Goal: Information Seeking & Learning: Check status

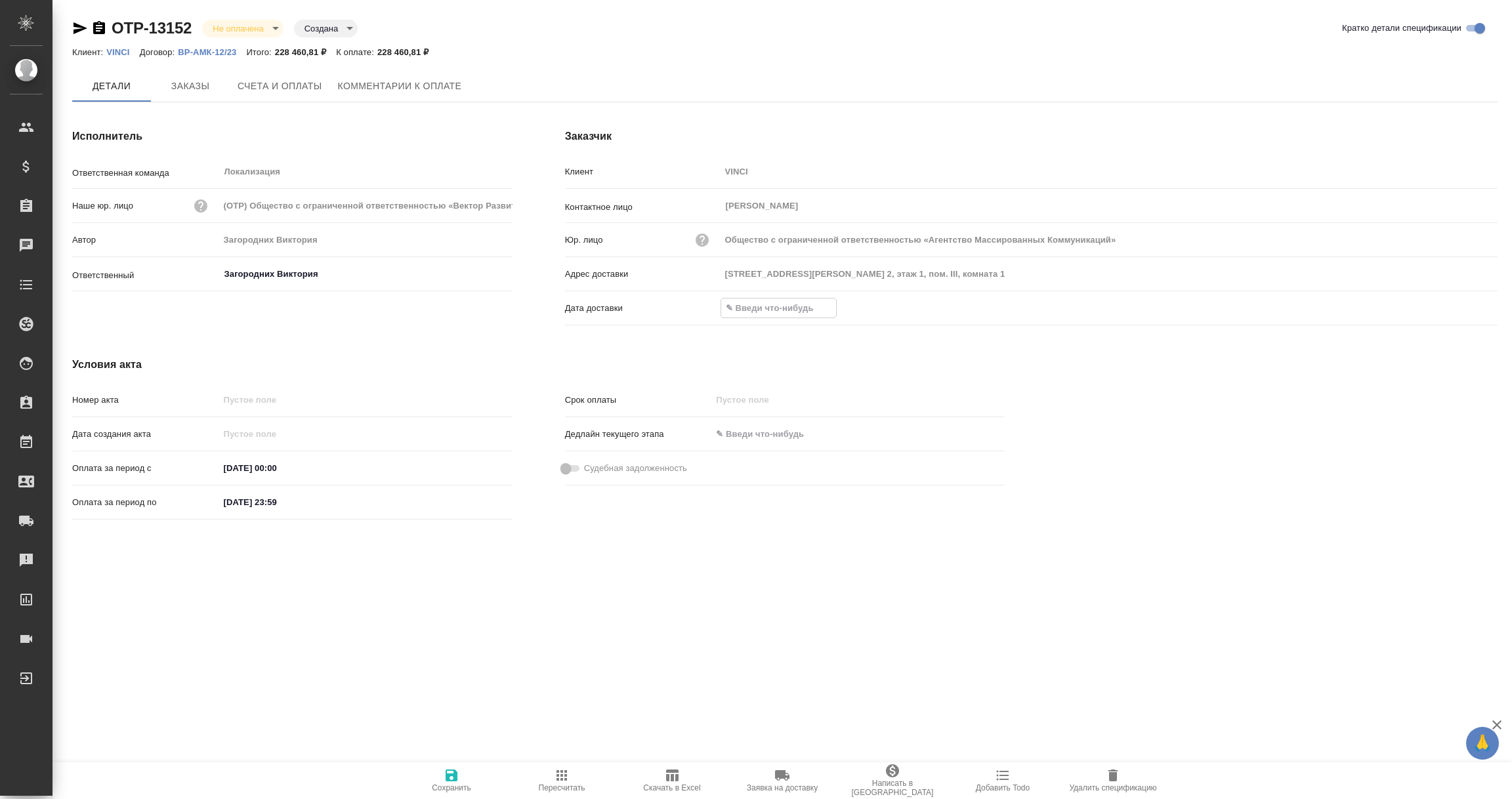
click at [762, 313] on input "text" at bounding box center [779, 308] width 115 height 19
click at [1457, 306] on icon "button" at bounding box center [1459, 309] width 16 height 16
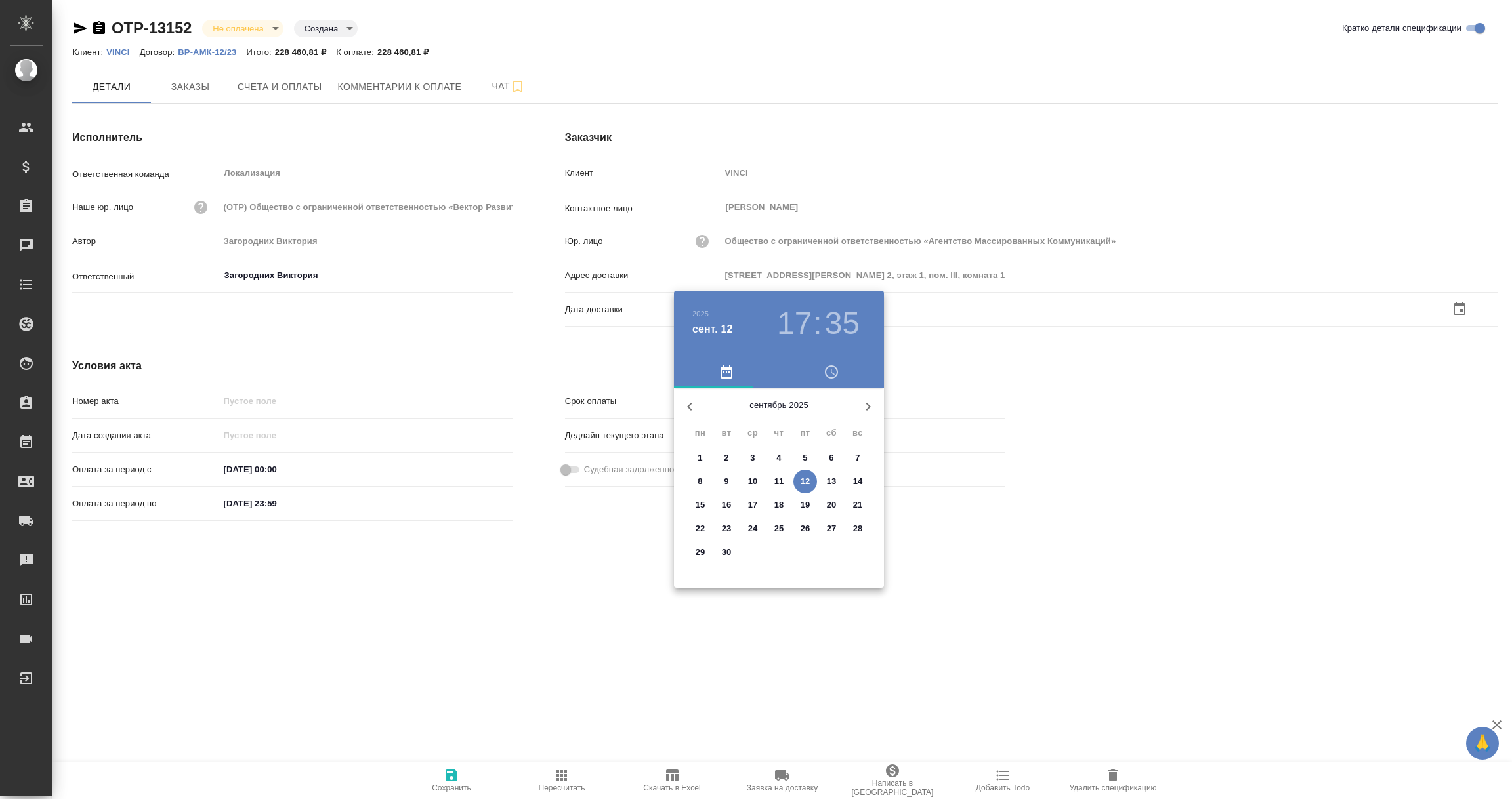
click at [809, 482] on p "12" at bounding box center [805, 482] width 10 height 13
type input "12.09.2025 17:35"
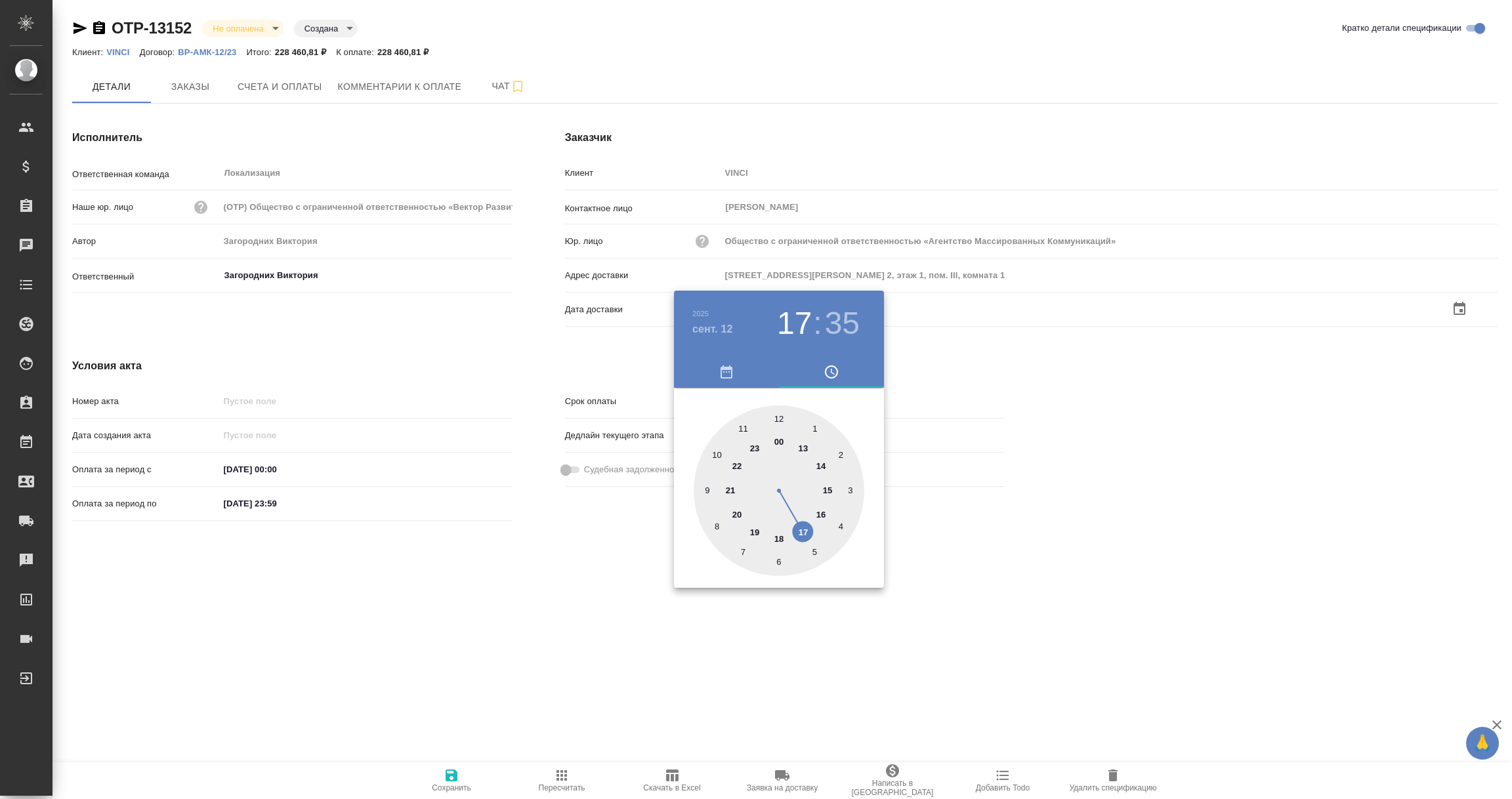
click at [603, 584] on div at bounding box center [756, 399] width 1512 height 799
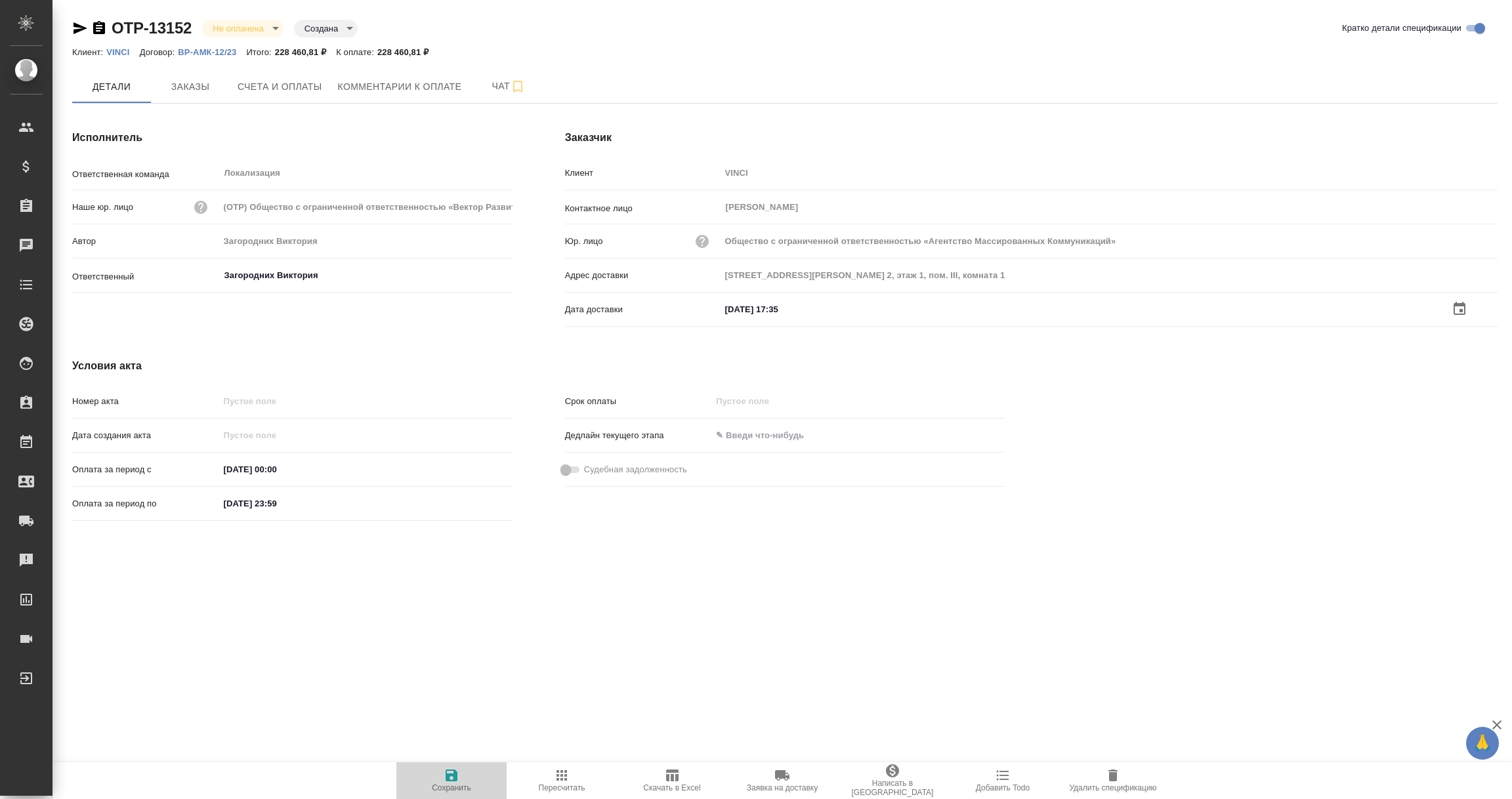
click at [451, 778] on icon "button" at bounding box center [451, 775] width 16 height 16
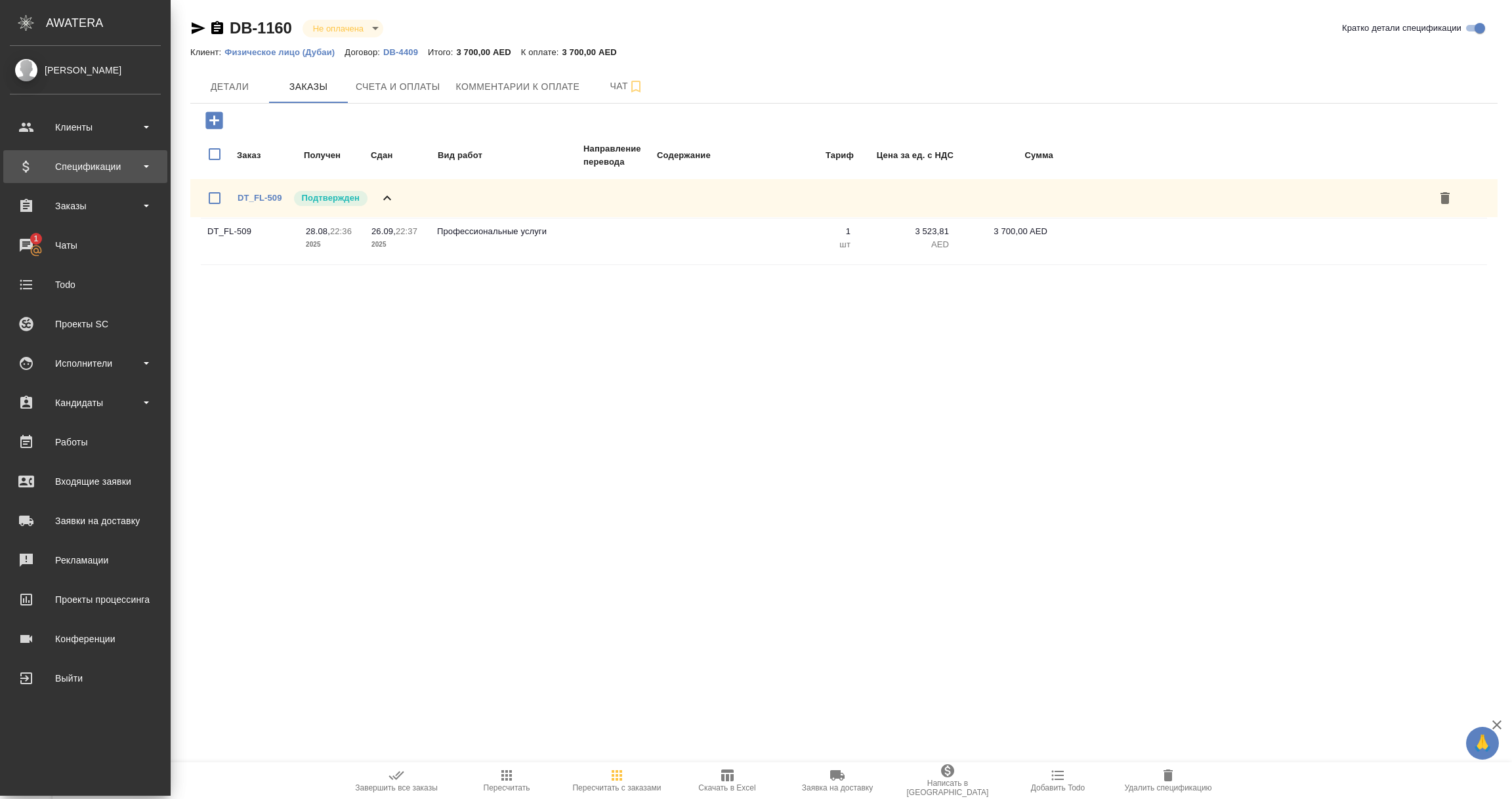
click at [67, 173] on div "Спецификации" at bounding box center [85, 167] width 151 height 20
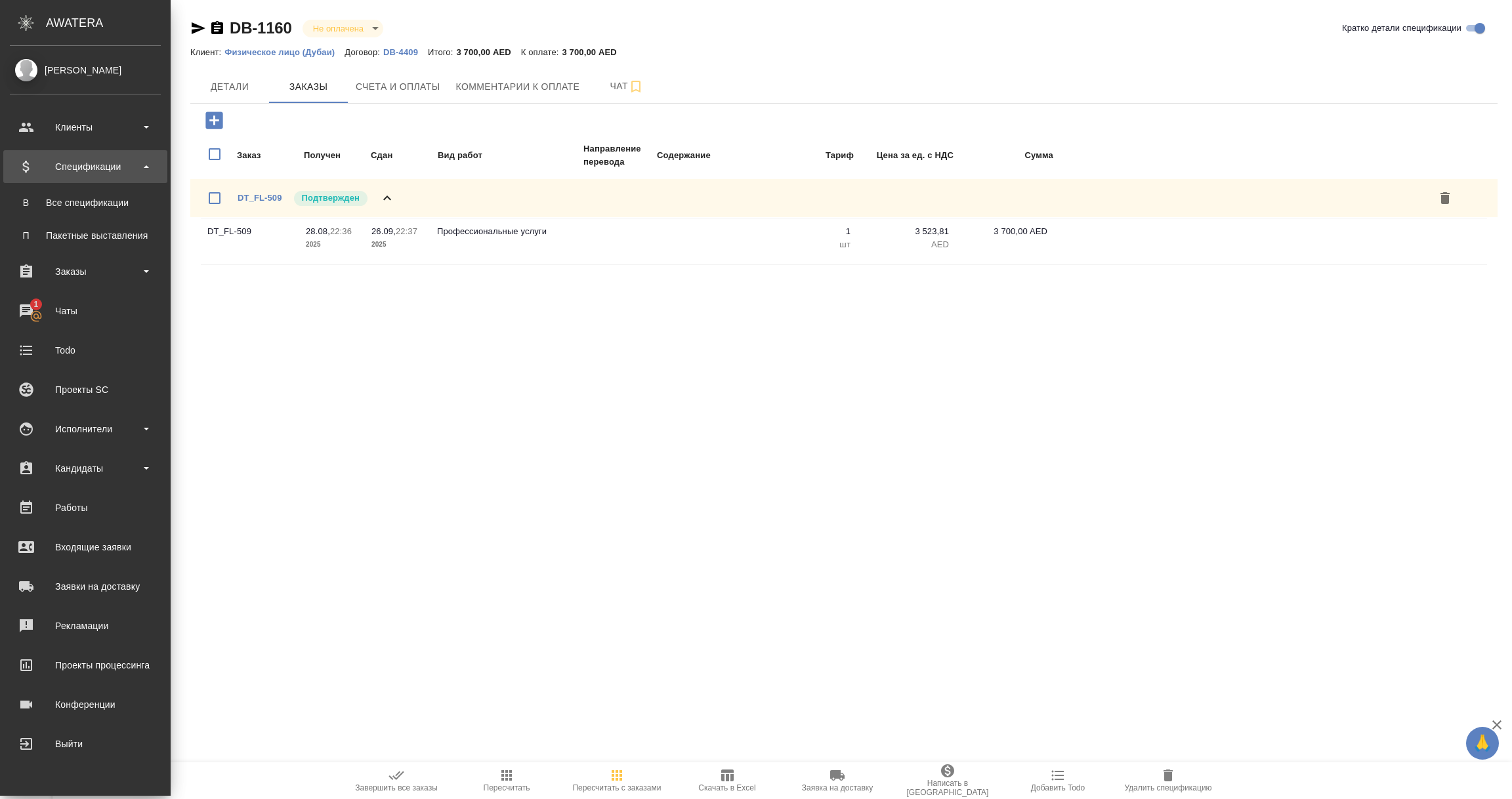
click at [73, 200] on div "Все спецификации" at bounding box center [85, 203] width 138 height 13
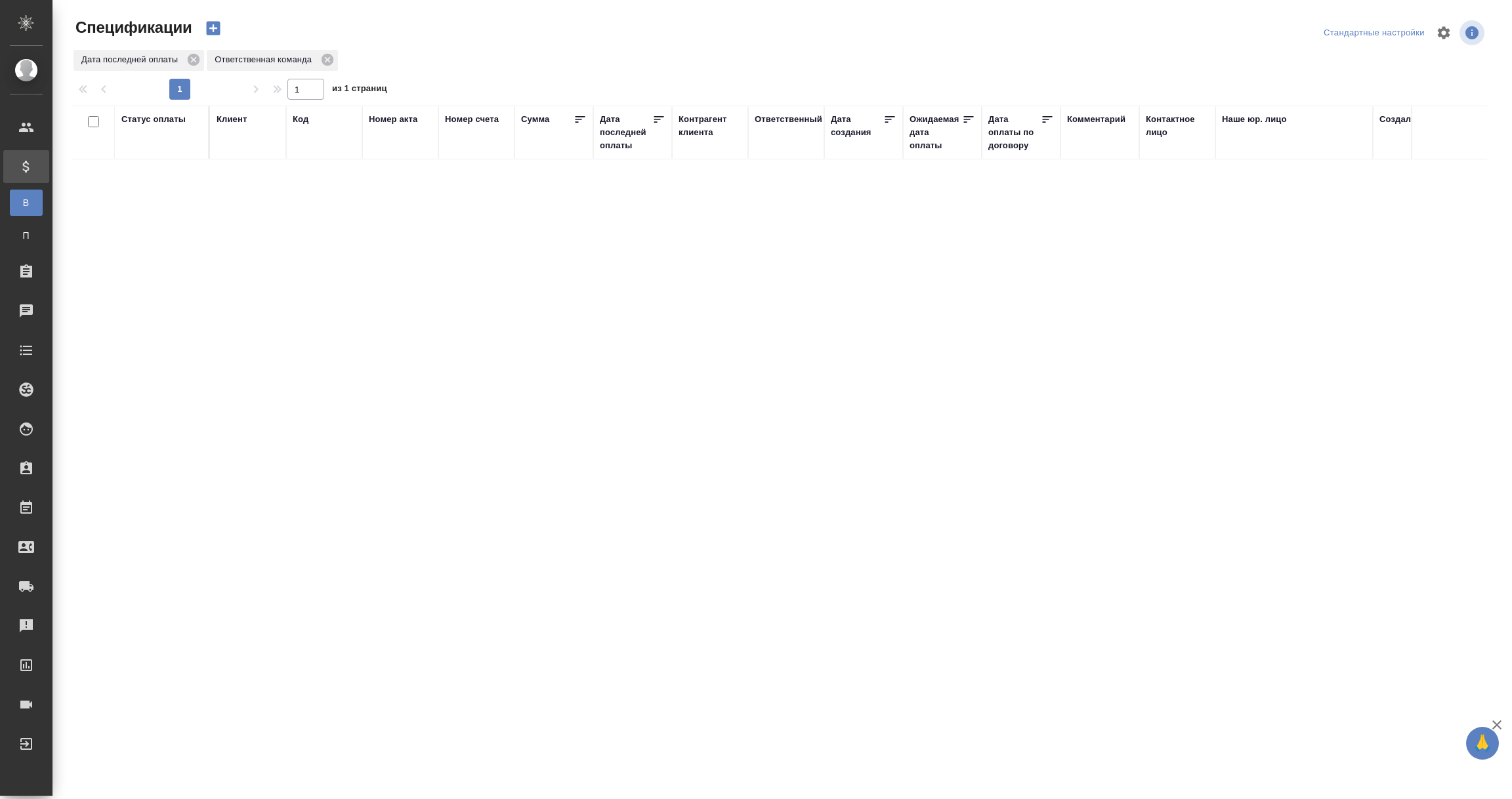
click at [639, 135] on div "Дата последней оплаты" at bounding box center [626, 132] width 53 height 39
click at [631, 172] on input "1.09-2.09" at bounding box center [636, 166] width 58 height 19
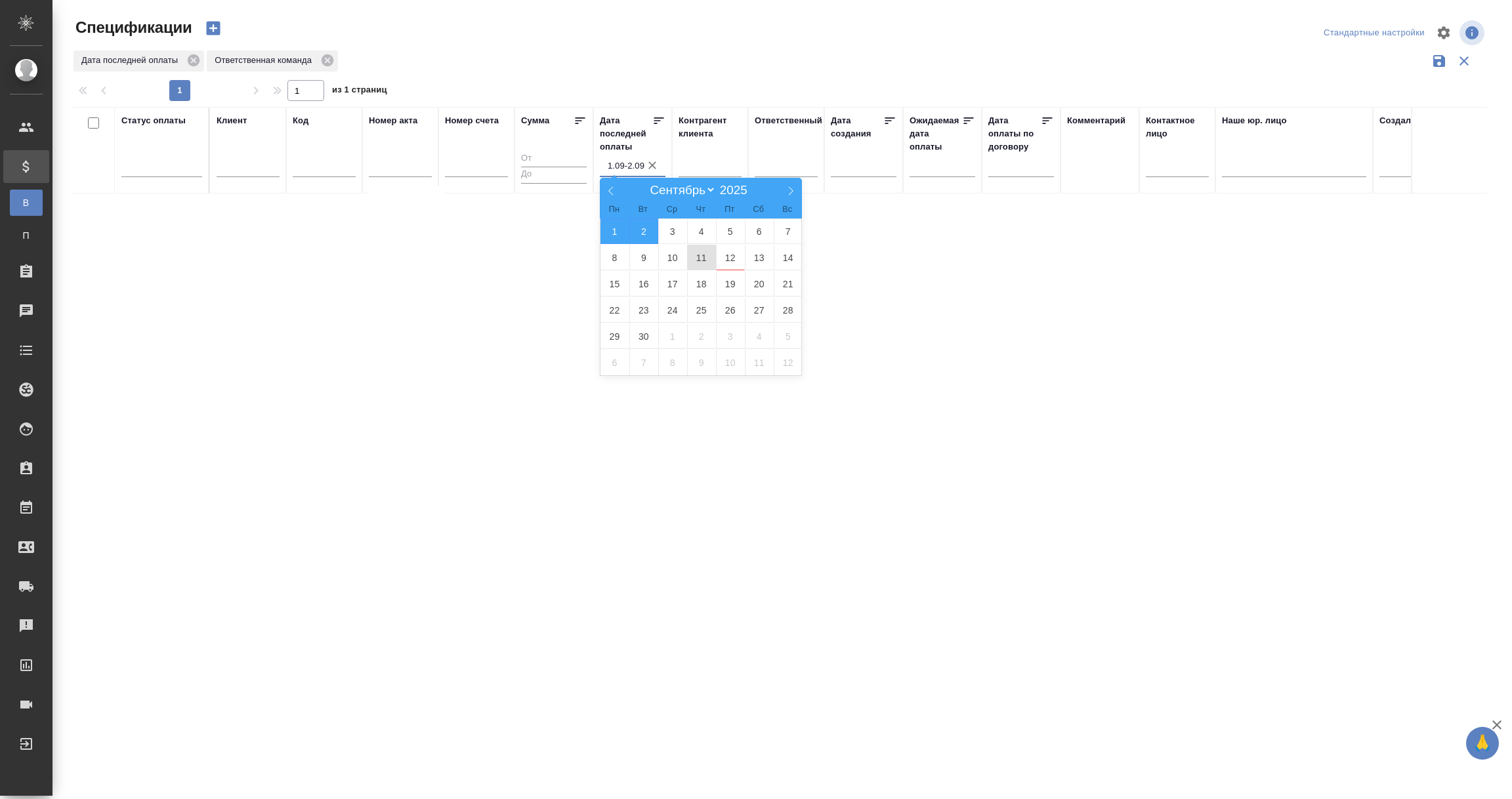
click at [703, 263] on span "11" at bounding box center [701, 257] width 29 height 25
click at [726, 257] on span "12" at bounding box center [730, 257] width 29 height 25
type div "2025-09-10T21:00:00.000Z — 2025-09-11T21:00:00.000Z"
type input "11.09-12.09"
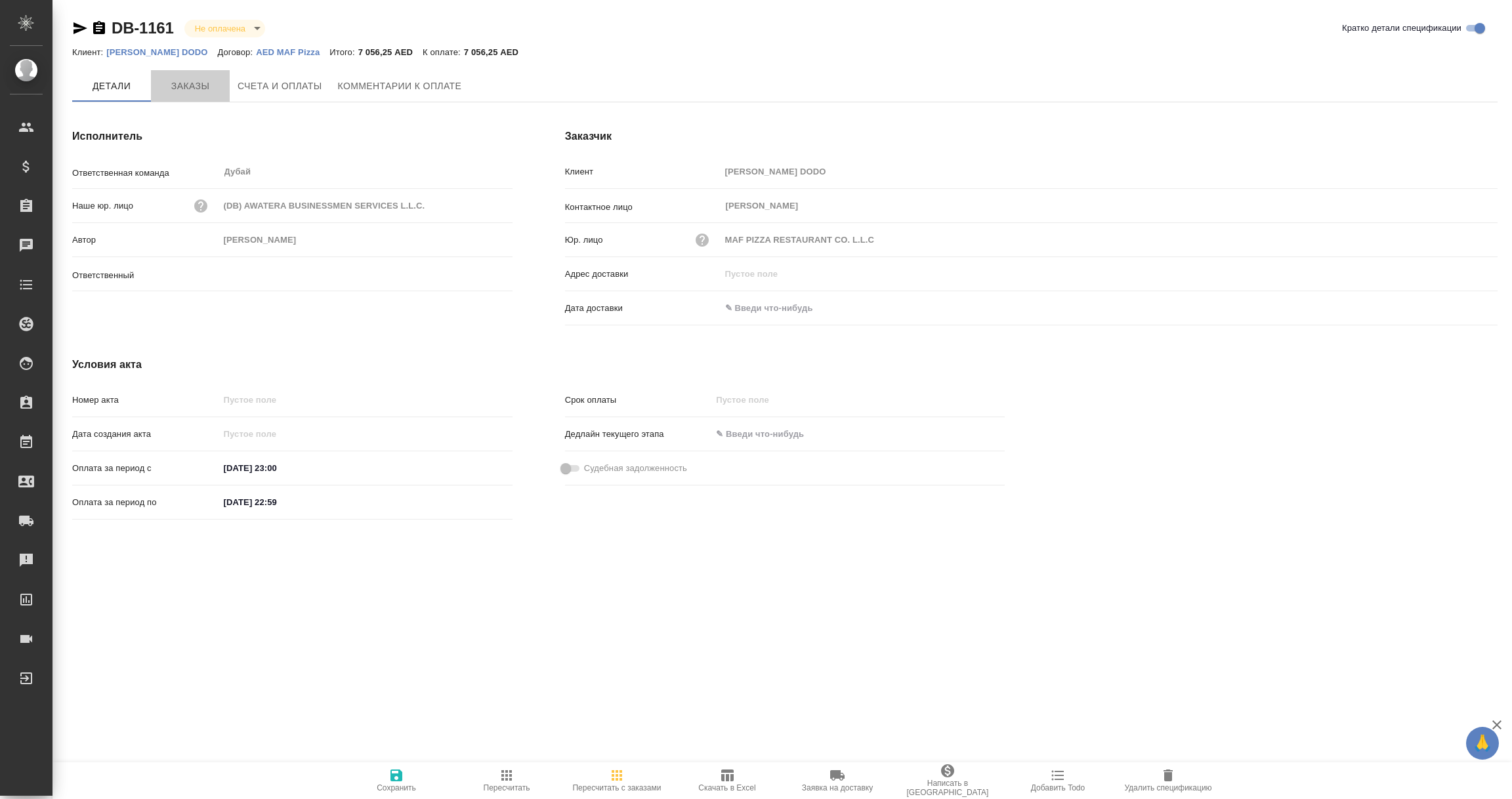
click at [187, 84] on span "Заказы" at bounding box center [190, 86] width 63 height 17
type input "Шорова Инесса"
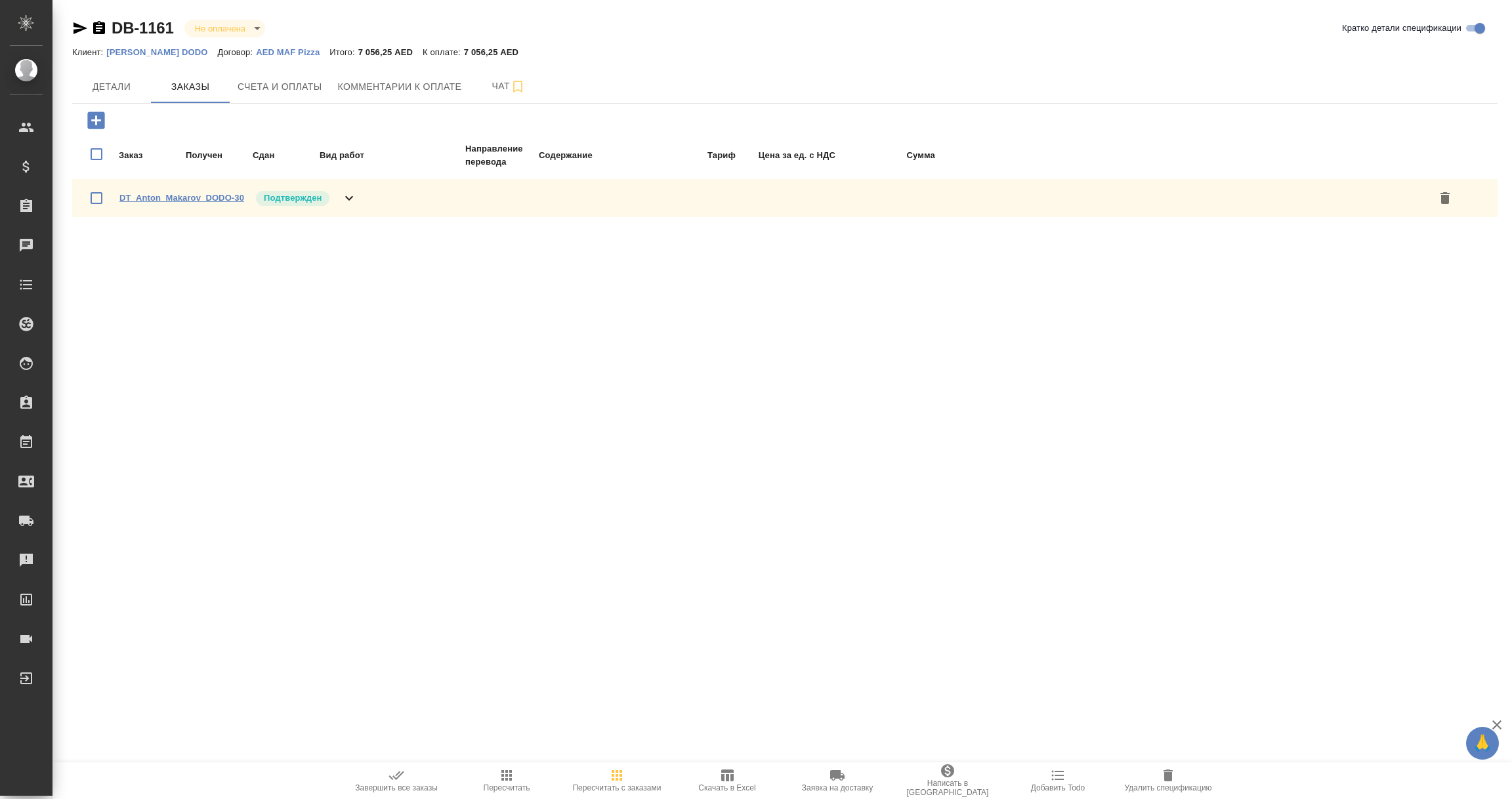
click at [171, 195] on link "DT_Anton_Makarov_DODO-30" at bounding box center [181, 197] width 125 height 10
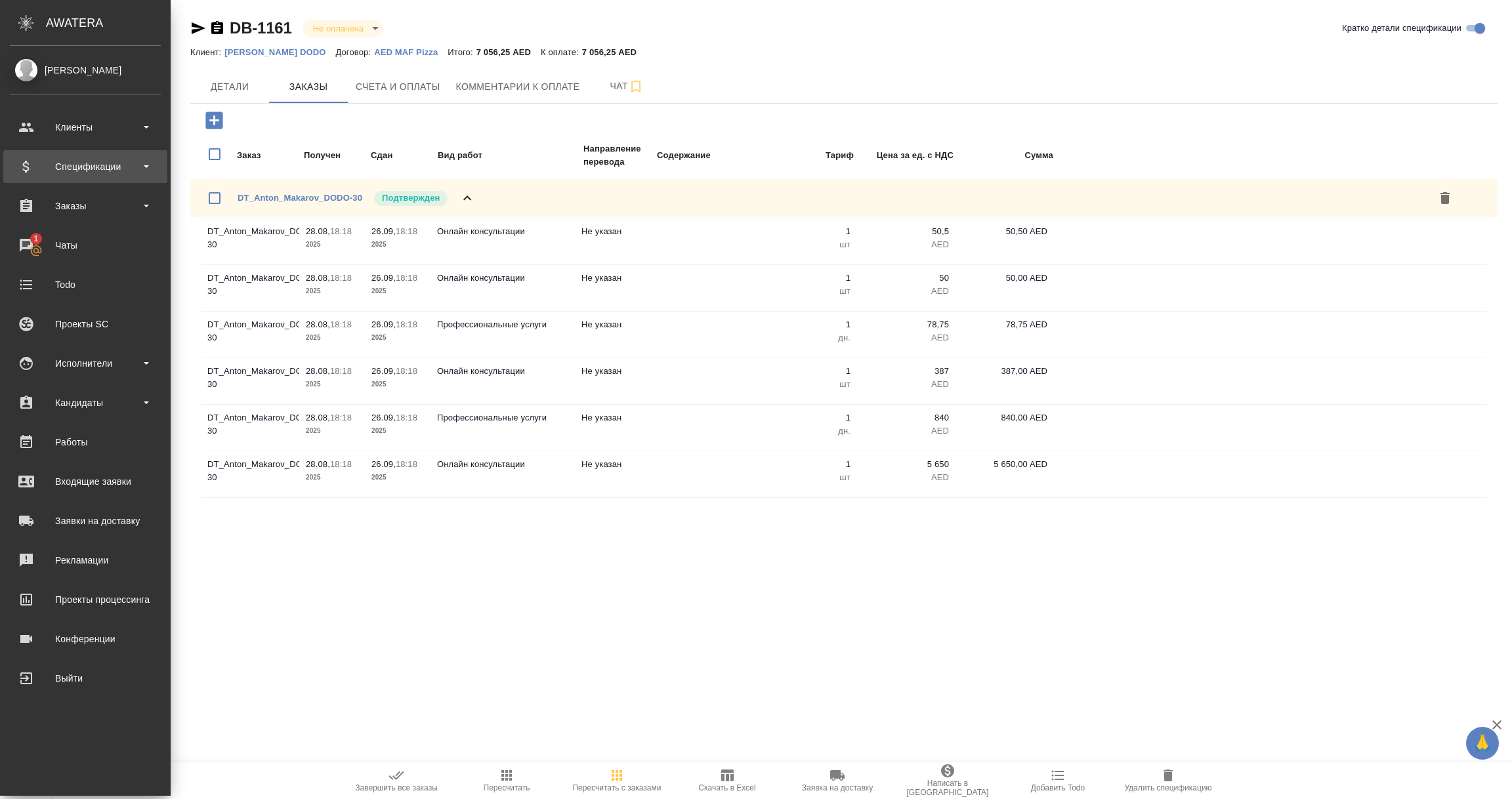
click at [73, 166] on div "Спецификации" at bounding box center [85, 167] width 151 height 20
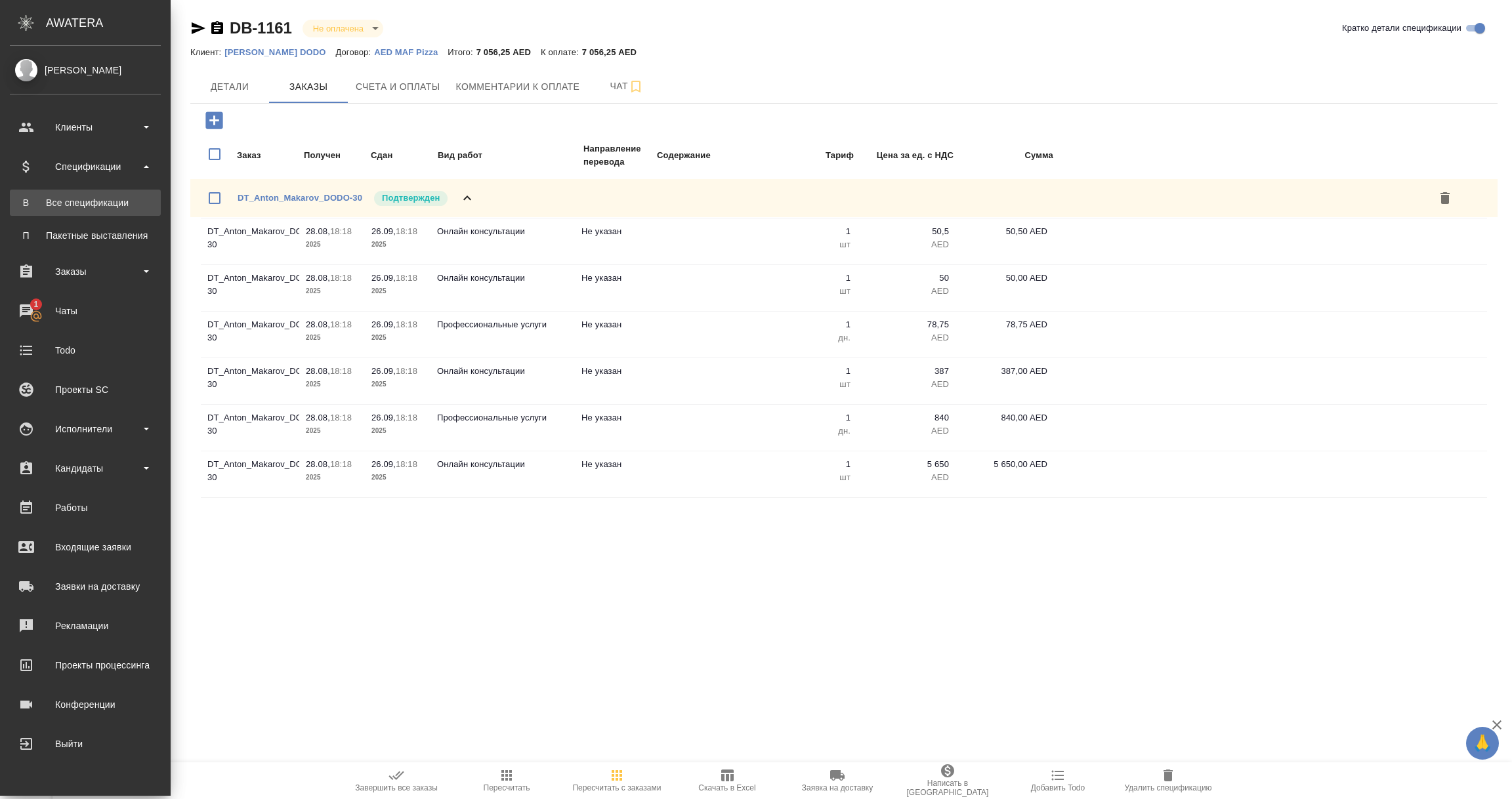
click at [75, 203] on div "Все спецификации" at bounding box center [85, 203] width 138 height 13
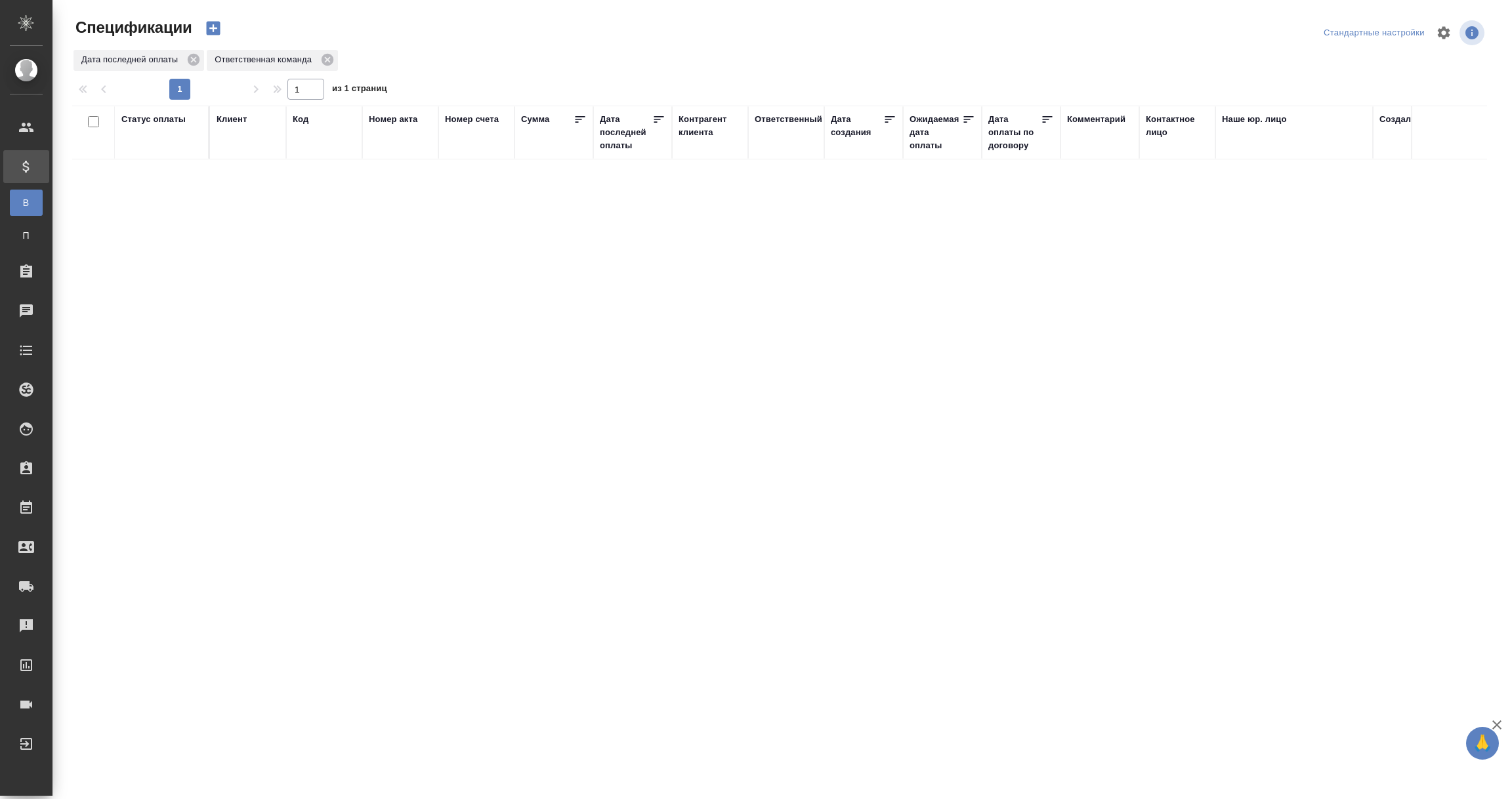
click at [635, 143] on div "Дата последней оплаты" at bounding box center [626, 132] width 53 height 39
select select "8"
click at [625, 163] on input "1.09-2.09" at bounding box center [636, 166] width 58 height 19
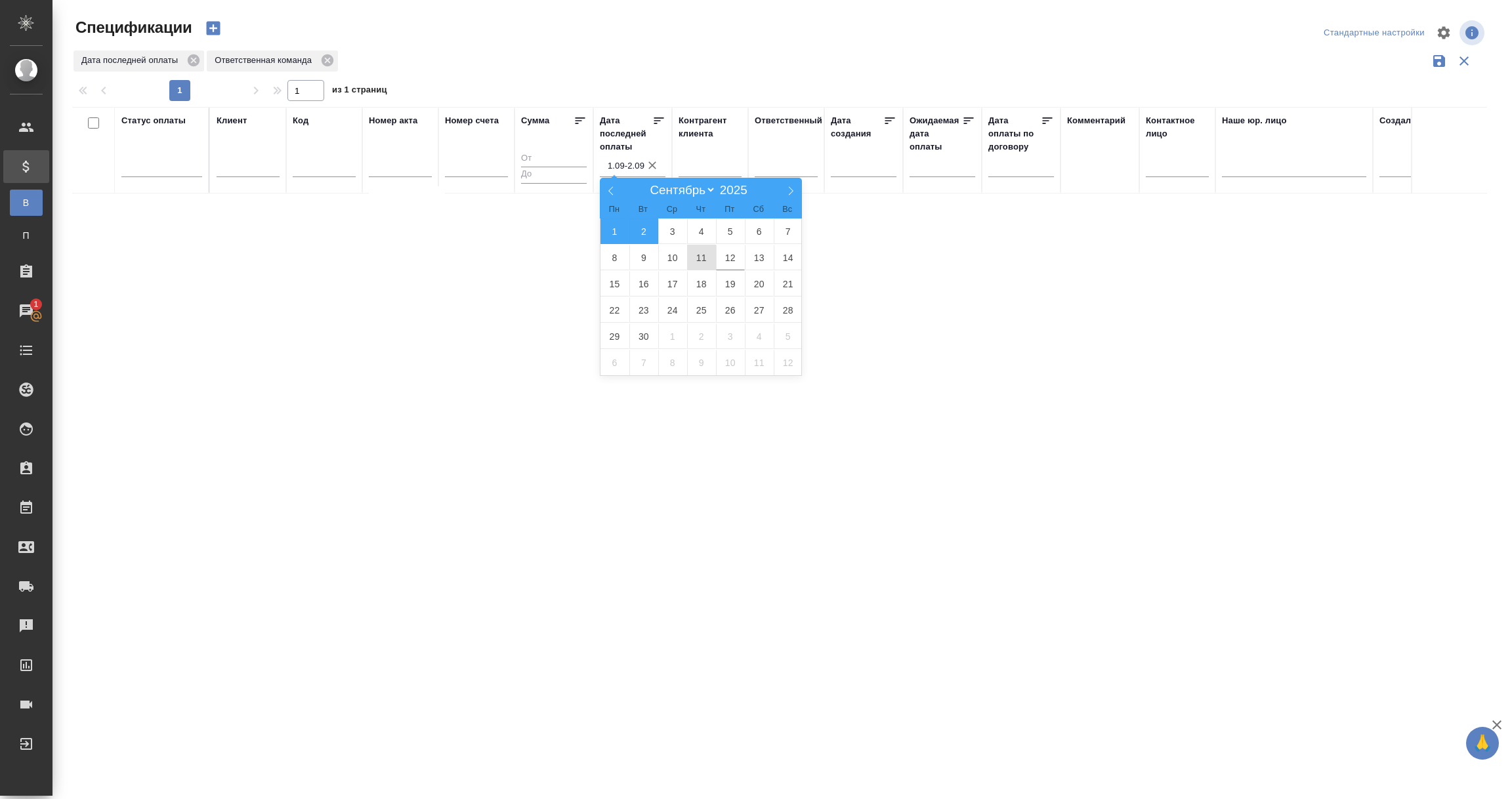
click at [706, 263] on span "11" at bounding box center [701, 257] width 29 height 25
click at [730, 257] on span "12" at bounding box center [730, 257] width 29 height 25
type div "2025-09-10T21:00:00.000Z — 2025-09-11T21:00:00.000Z"
type input "11.09-12.09"
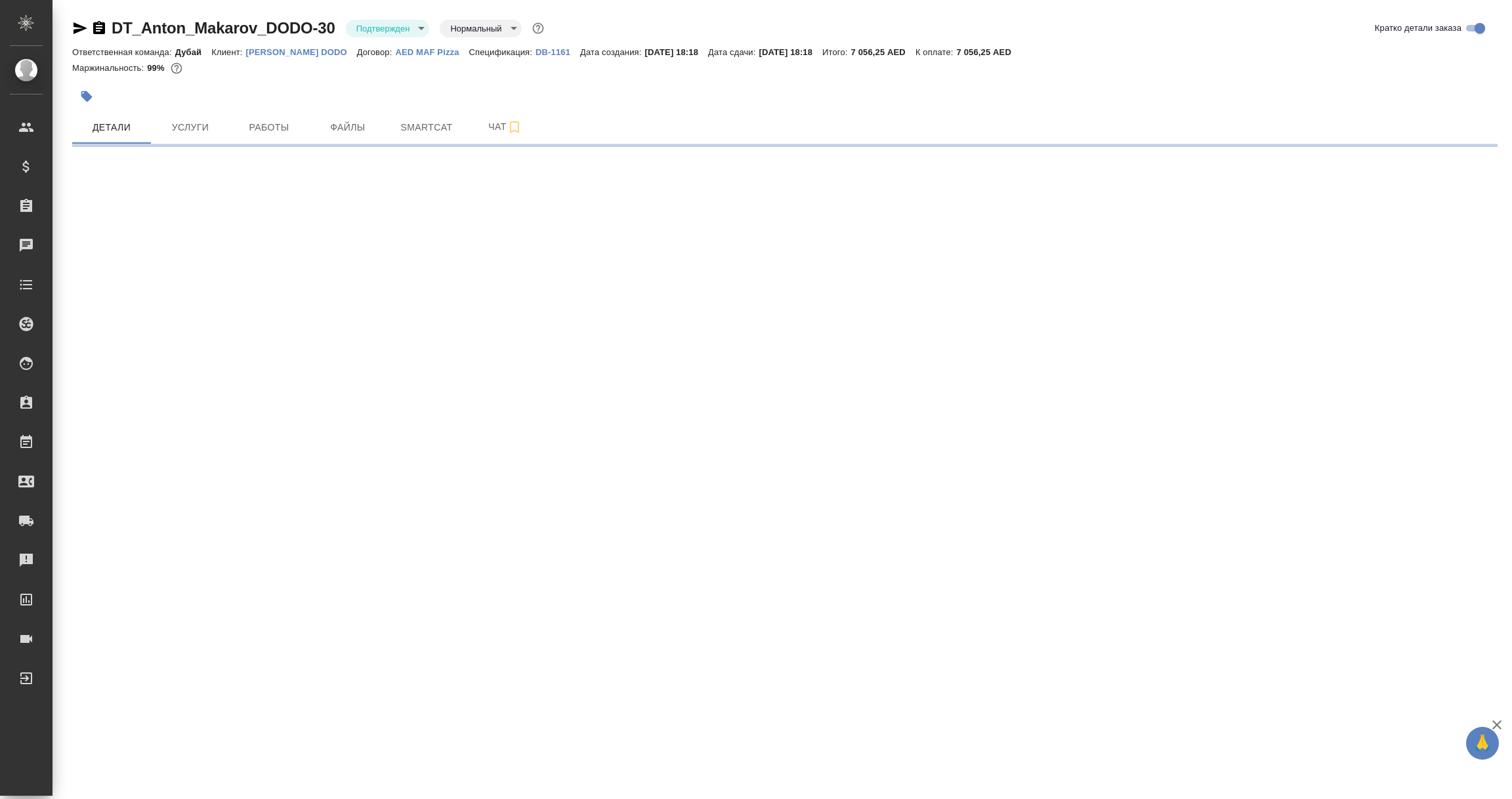
select select "RU"
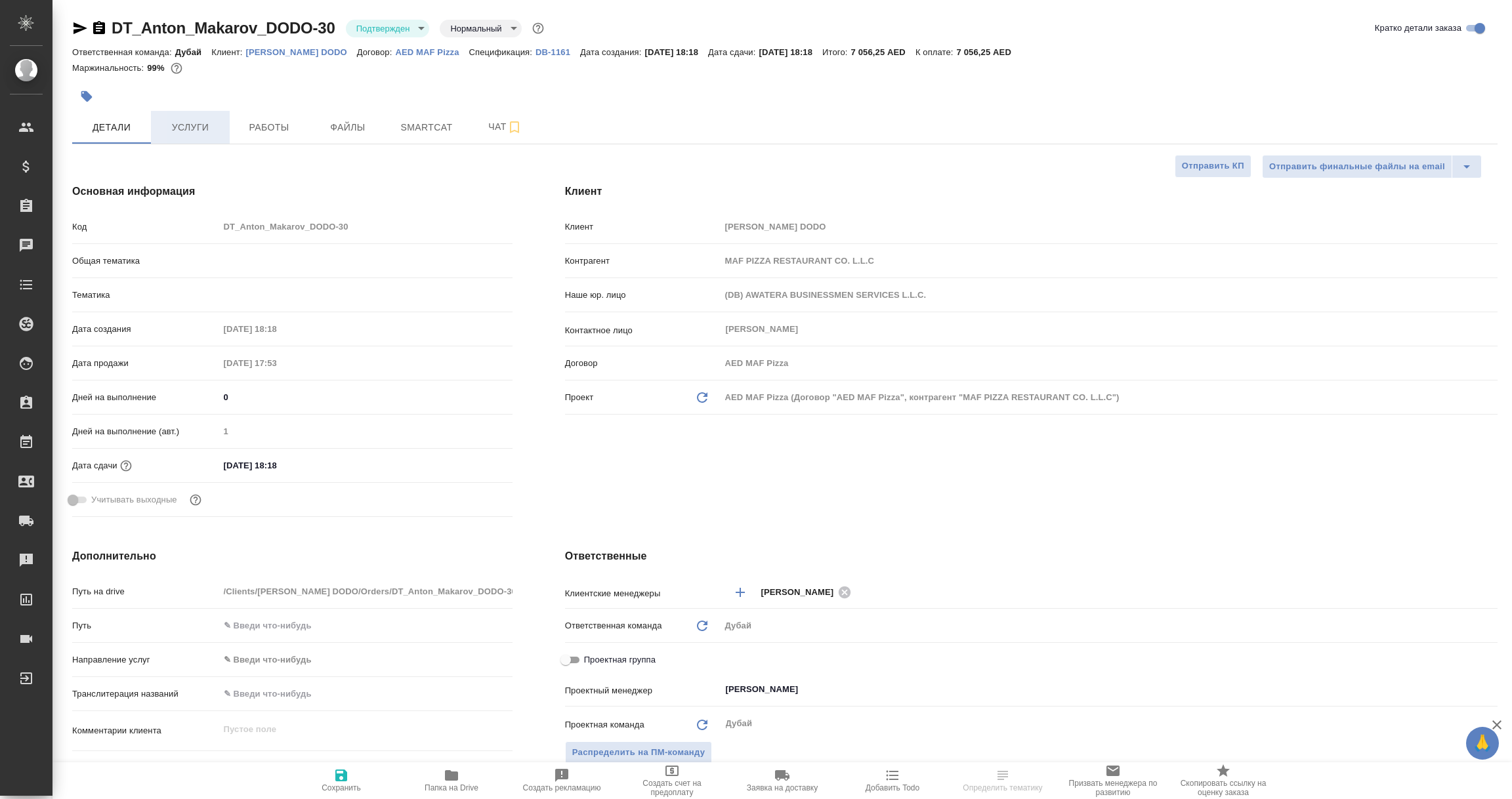
click at [190, 125] on span "Услуги" at bounding box center [190, 127] width 63 height 17
type textarea "x"
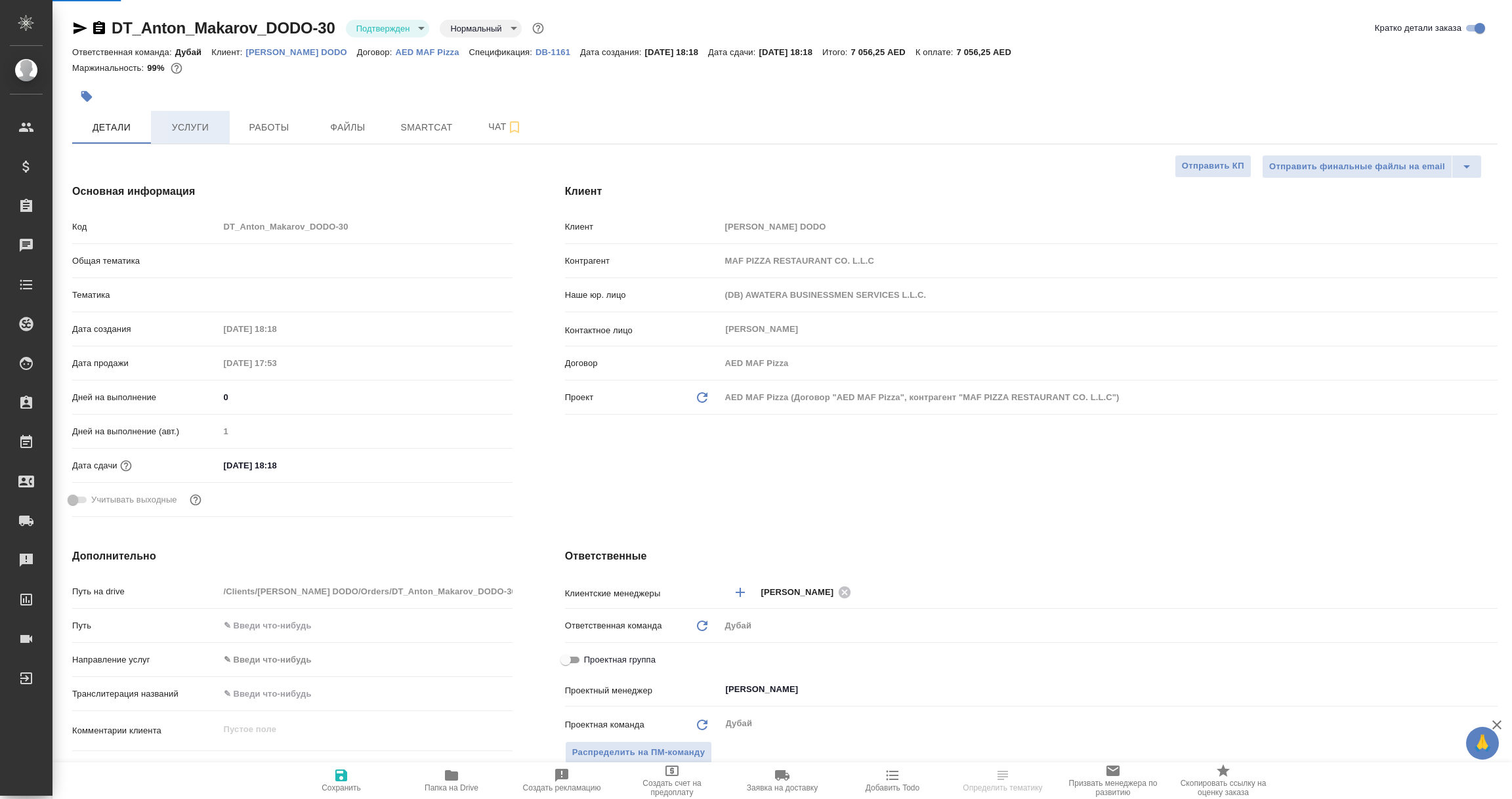
type textarea "x"
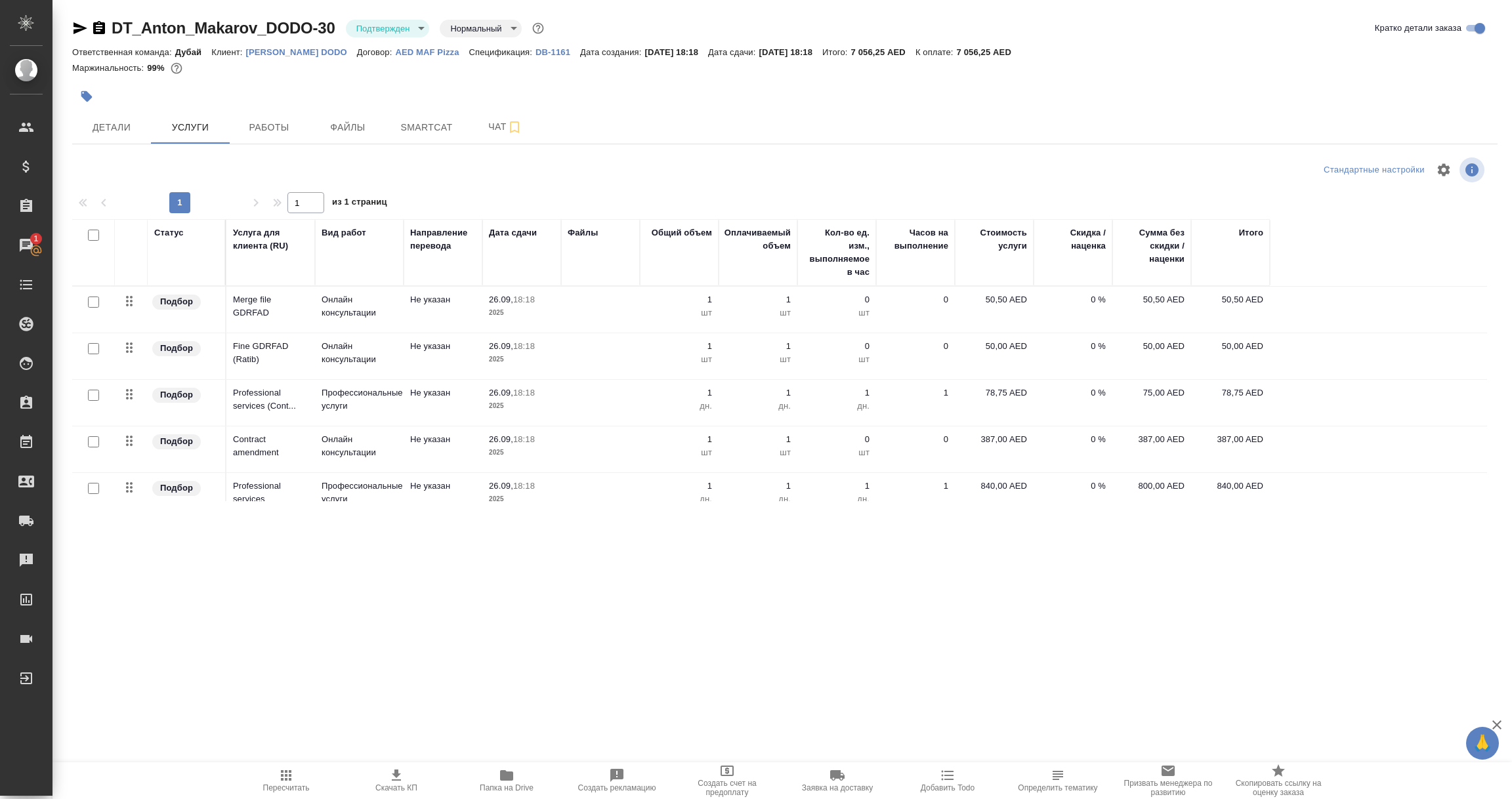
scroll to position [65, 0]
